Goal: Find specific page/section: Find specific page/section

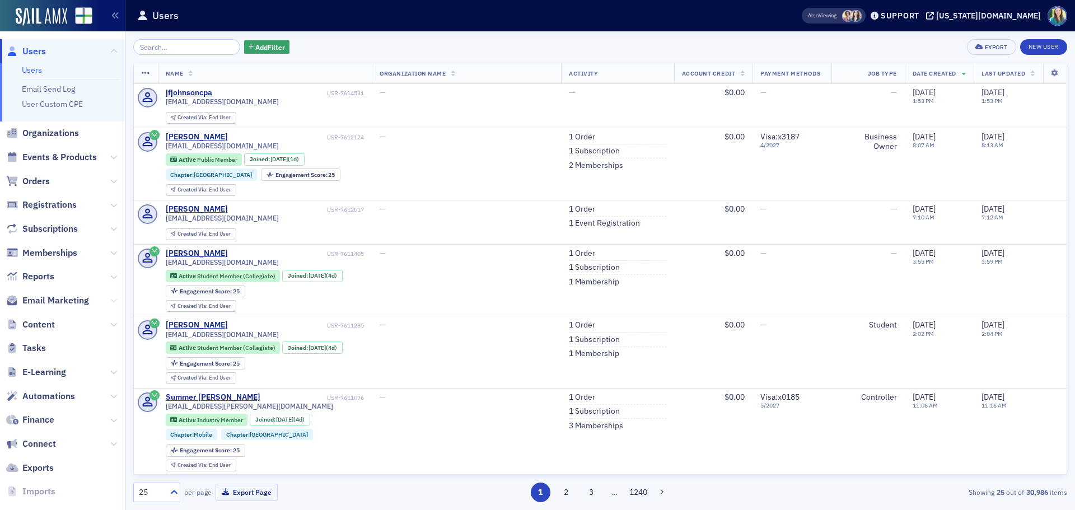
click at [110, 303] on icon at bounding box center [113, 300] width 7 height 7
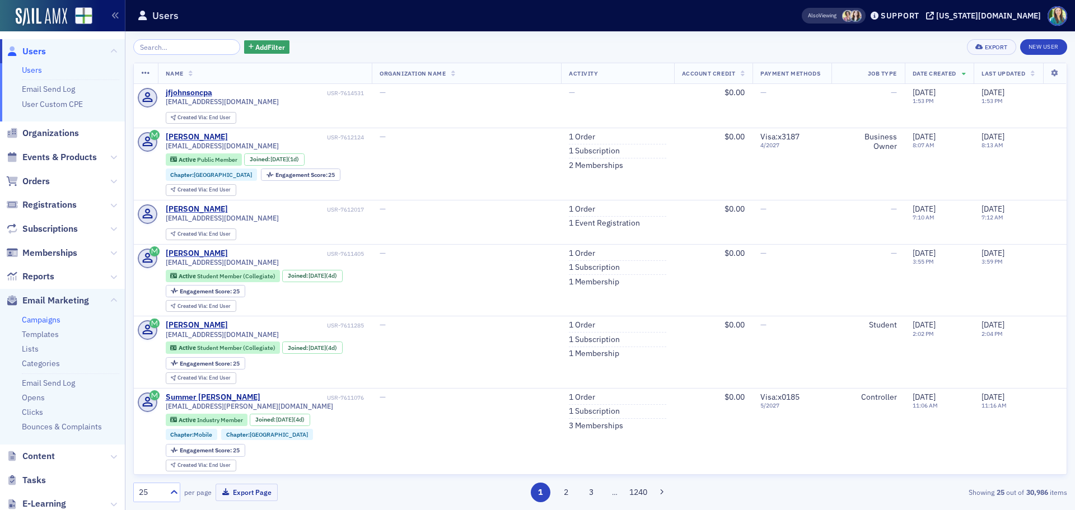
click at [39, 319] on link "Campaigns" at bounding box center [41, 320] width 39 height 10
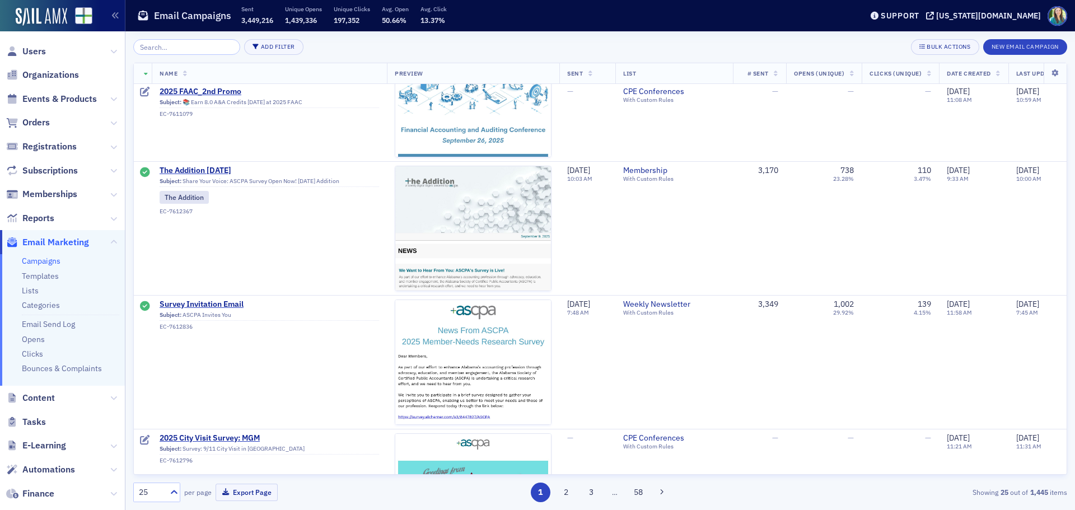
scroll to position [784, 0]
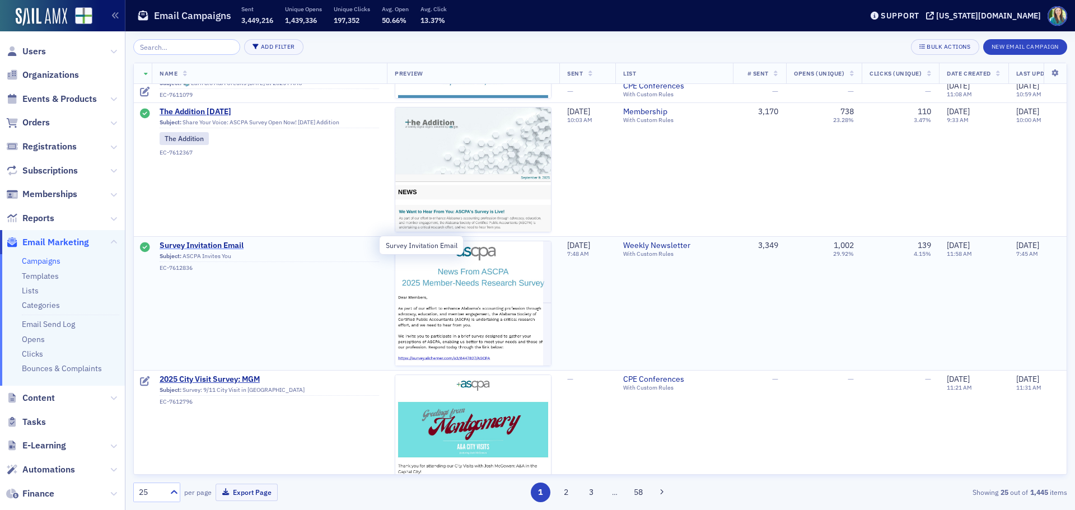
click at [201, 245] on span "Survey Invitation Email" at bounding box center [270, 246] width 220 height 10
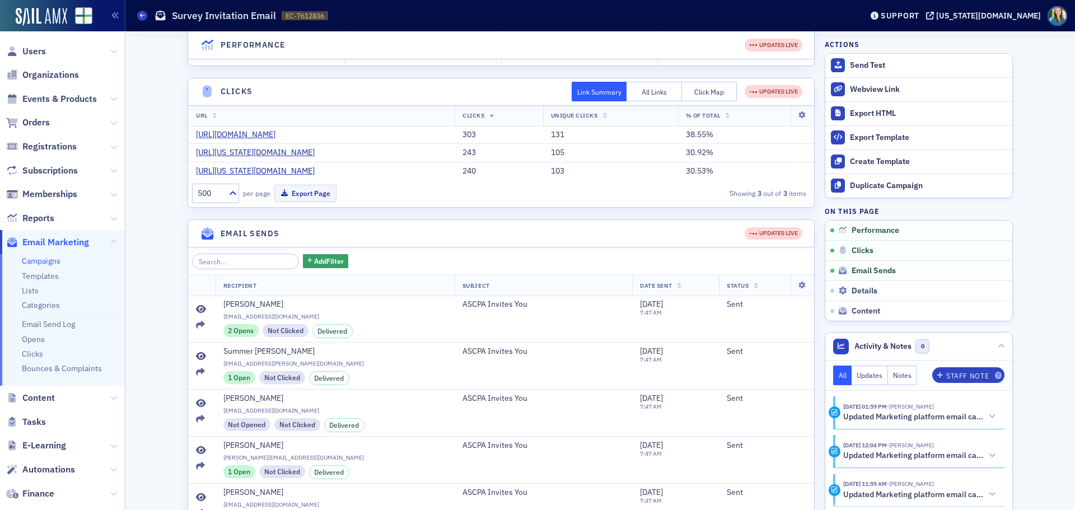
scroll to position [280, 0]
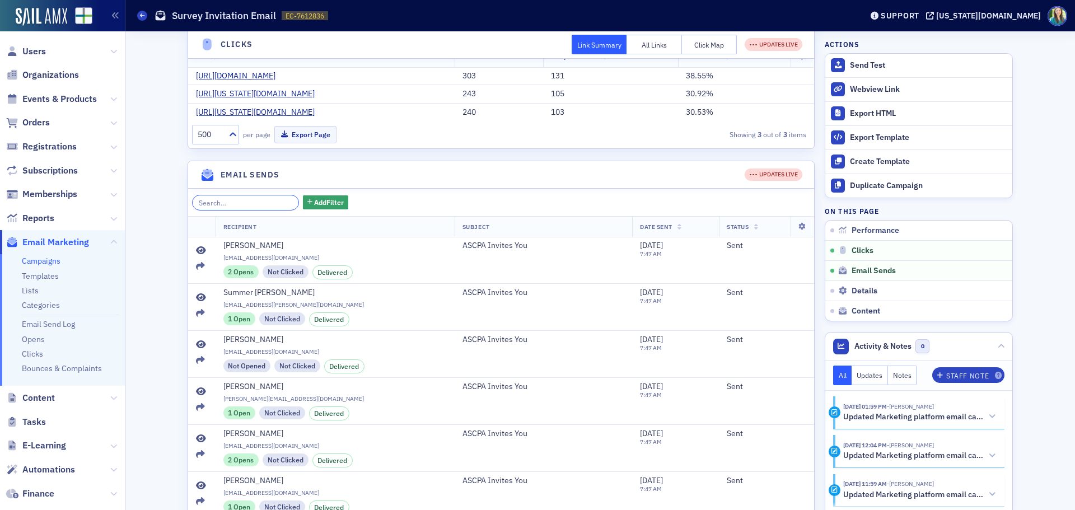
click at [251, 206] on input "search" at bounding box center [245, 203] width 107 height 16
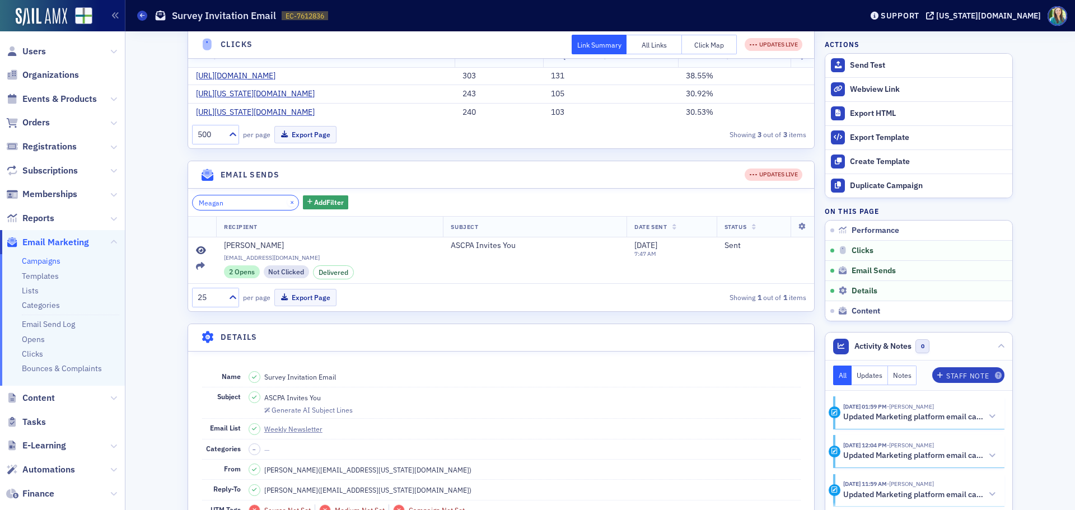
type input "Meagan"
click at [287, 202] on button "×" at bounding box center [292, 202] width 10 height 10
